Goal: Task Accomplishment & Management: Use online tool/utility

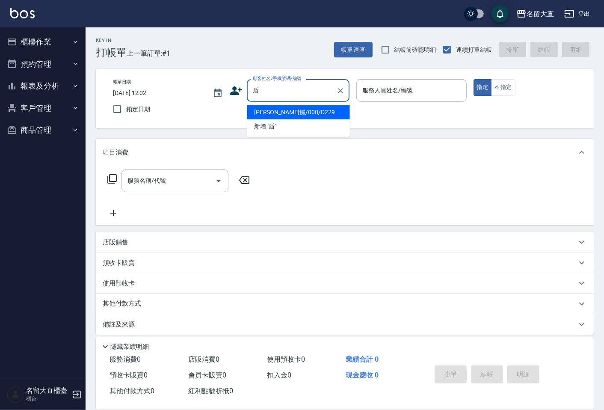
type input "[PERSON_NAME]鍼/000/D229"
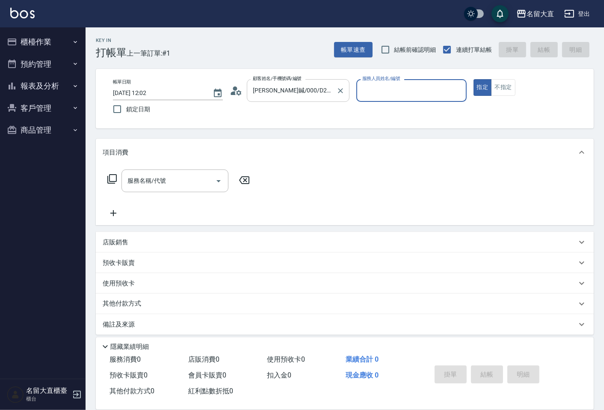
type input "[PERSON_NAME]3"
click at [474, 79] on button "指定" at bounding box center [483, 87] width 18 height 17
type button "true"
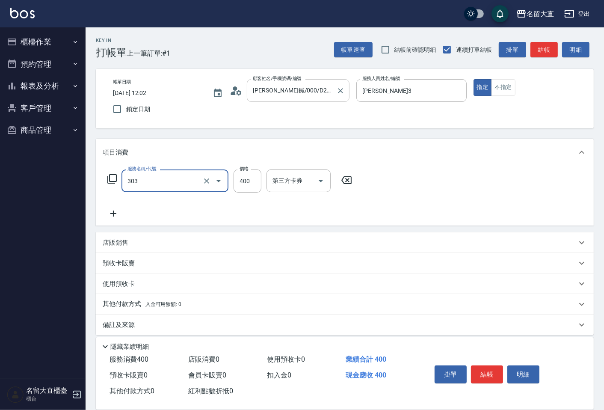
type input "剪髮(C級)(303)"
type input "350"
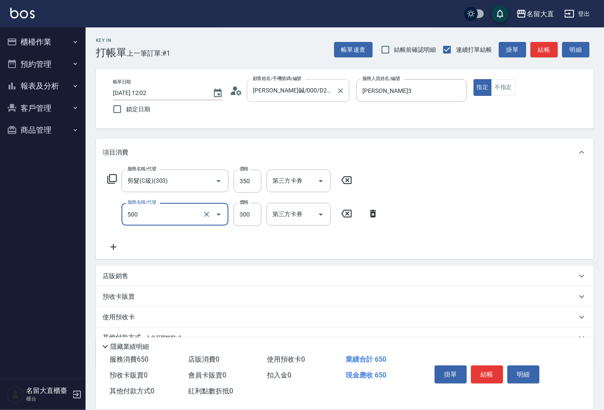
type input "洗髮(500)"
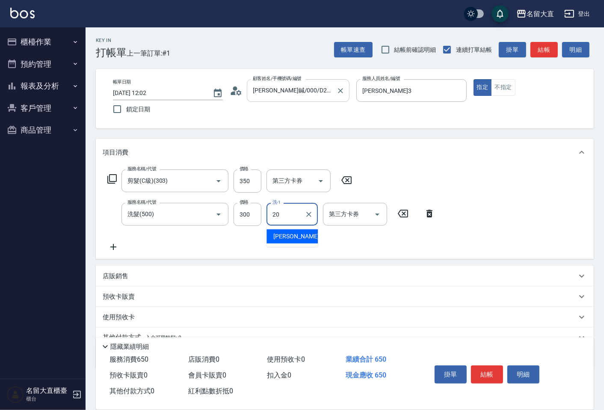
type input "詩雅-20"
click at [490, 370] on button "結帳" at bounding box center [487, 374] width 32 height 18
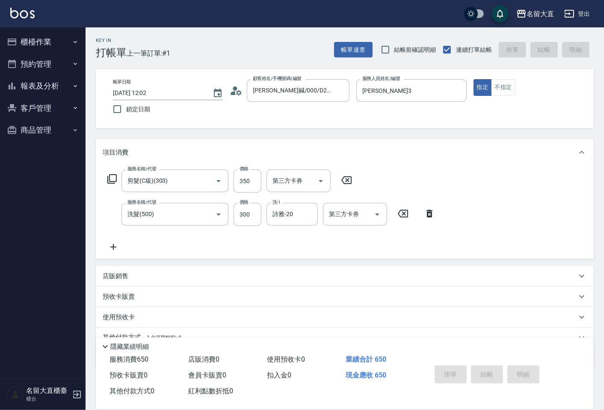
type input "[DATE] 13:01"
